Goal: Find specific page/section: Find specific page/section

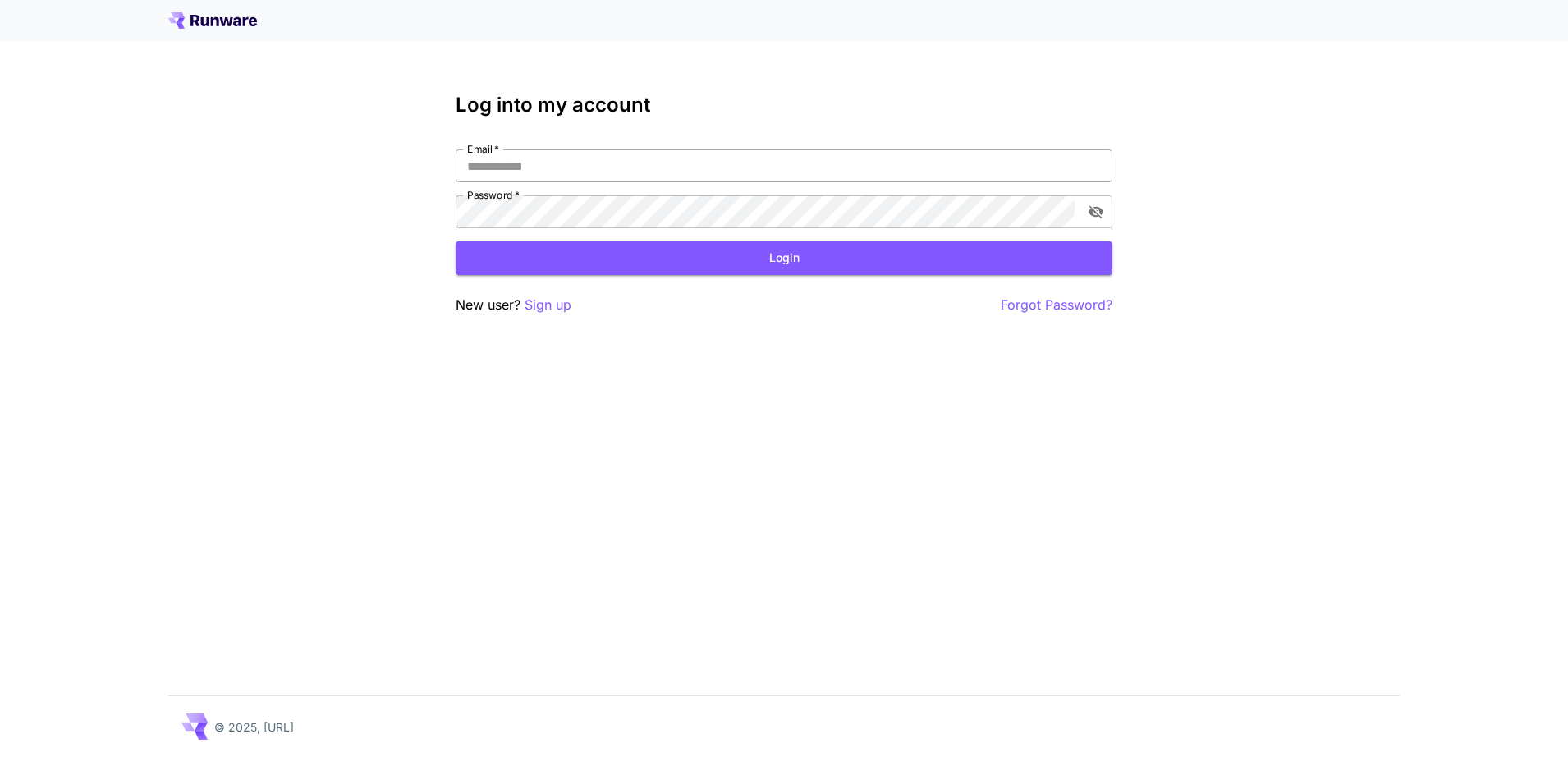
click at [498, 167] on input "Email   *" at bounding box center [784, 166] width 657 height 33
type input "**********"
click button "Login" at bounding box center [784, 258] width 657 height 33
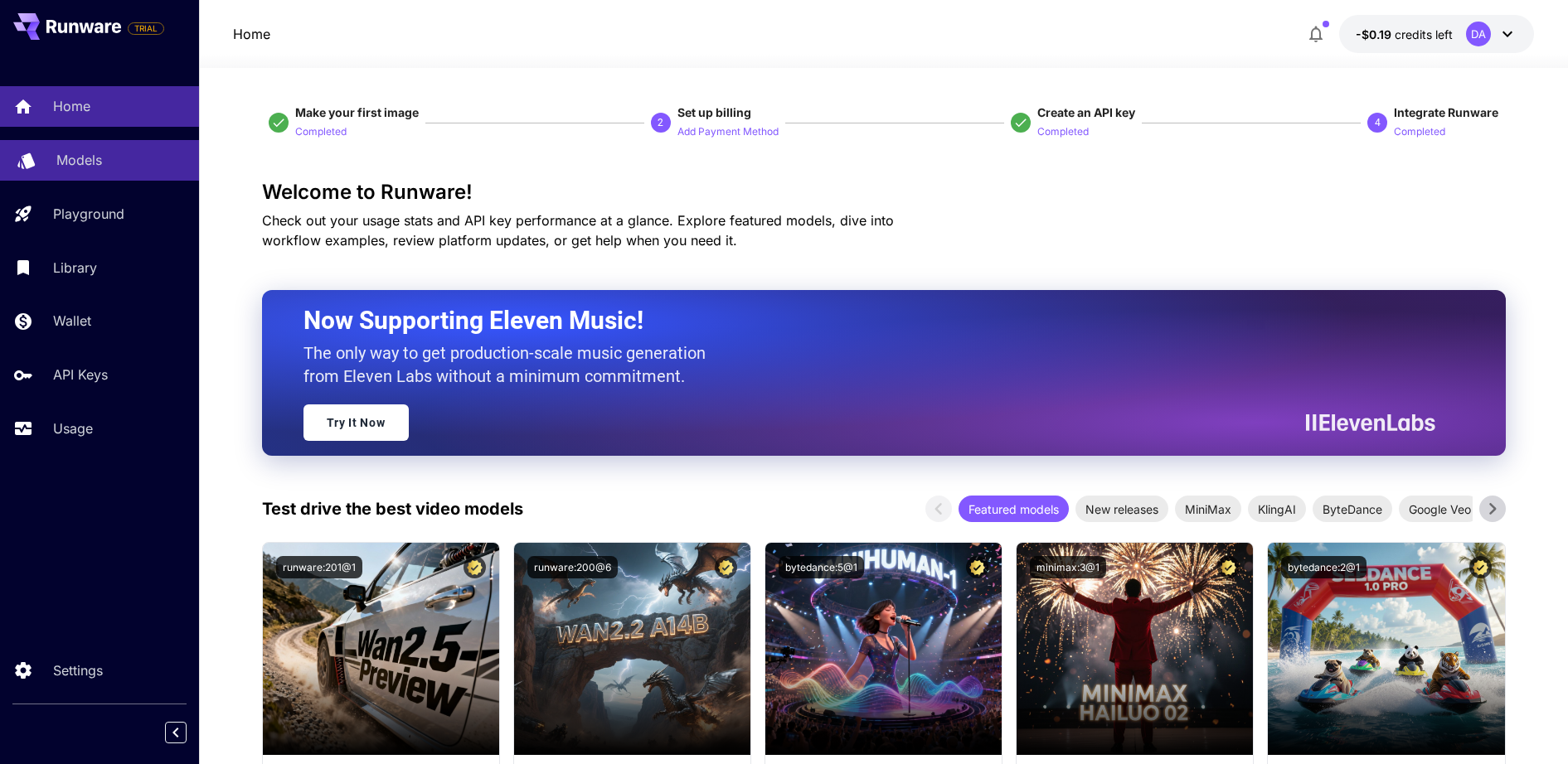
click at [91, 165] on p "Models" at bounding box center [78, 160] width 45 height 20
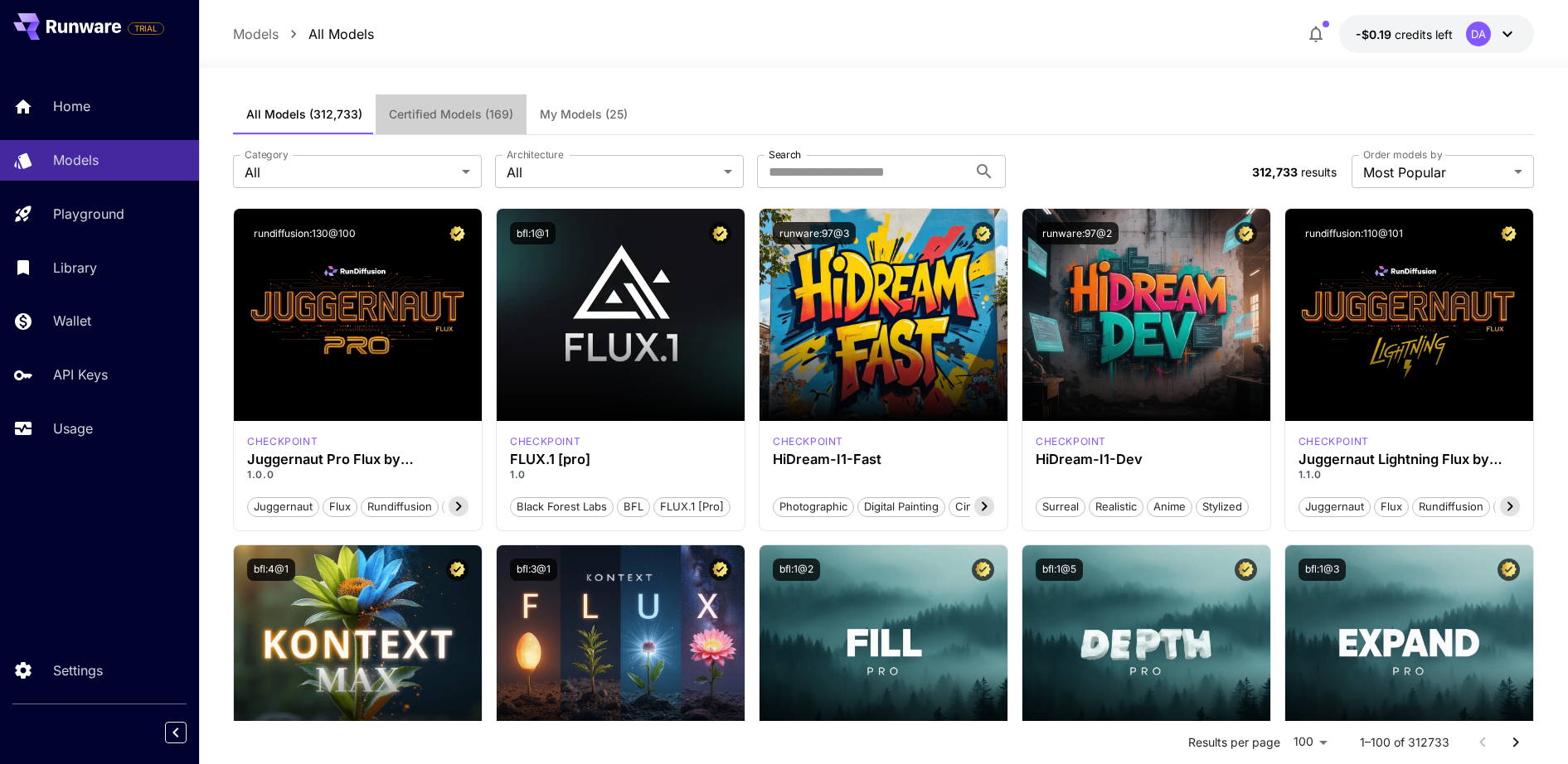
click at [460, 121] on span "Certified Models (169)" at bounding box center [451, 114] width 125 height 15
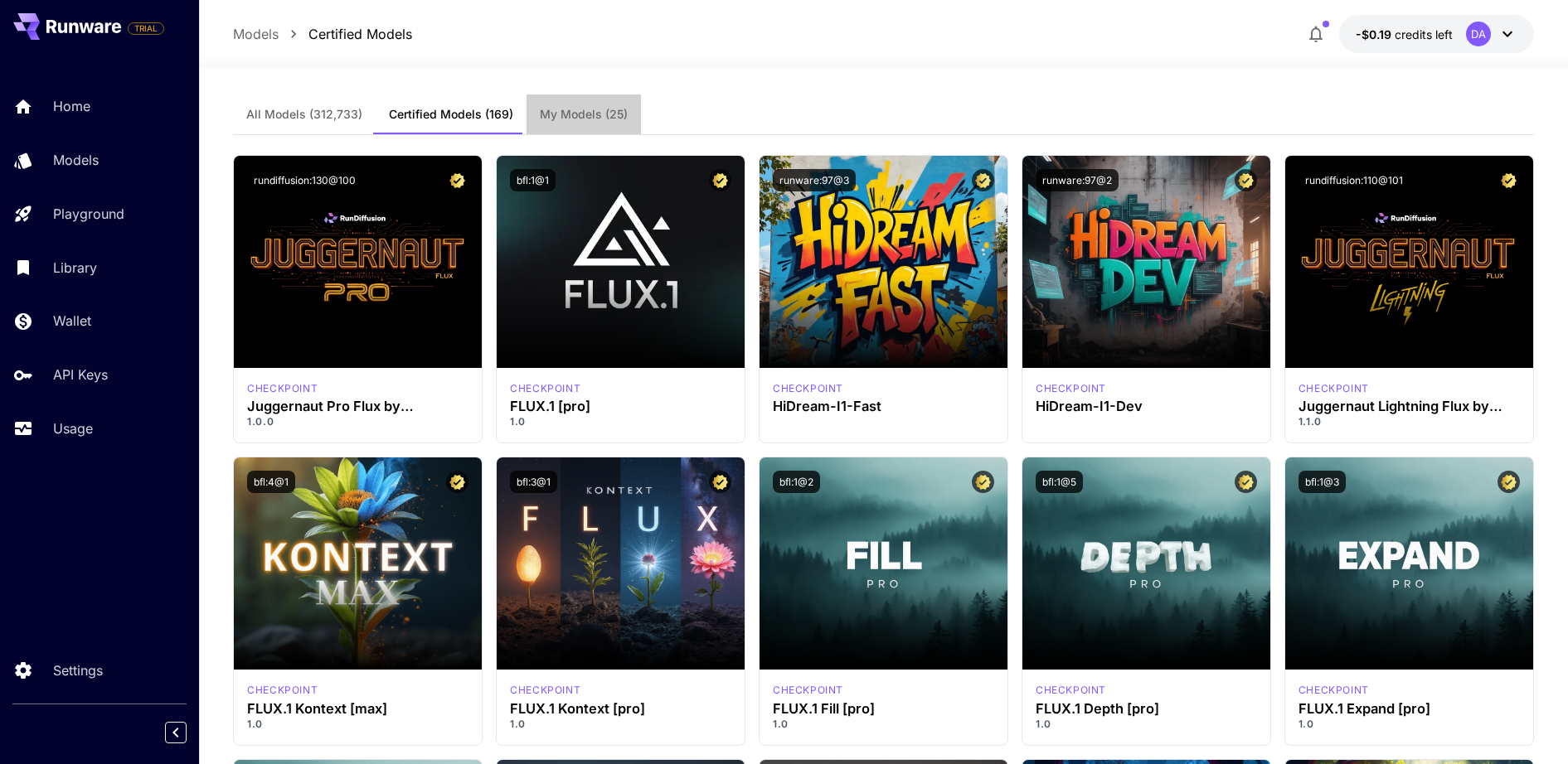
click at [587, 104] on button "My Models (25)" at bounding box center [584, 114] width 115 height 40
